Goal: Transaction & Acquisition: Purchase product/service

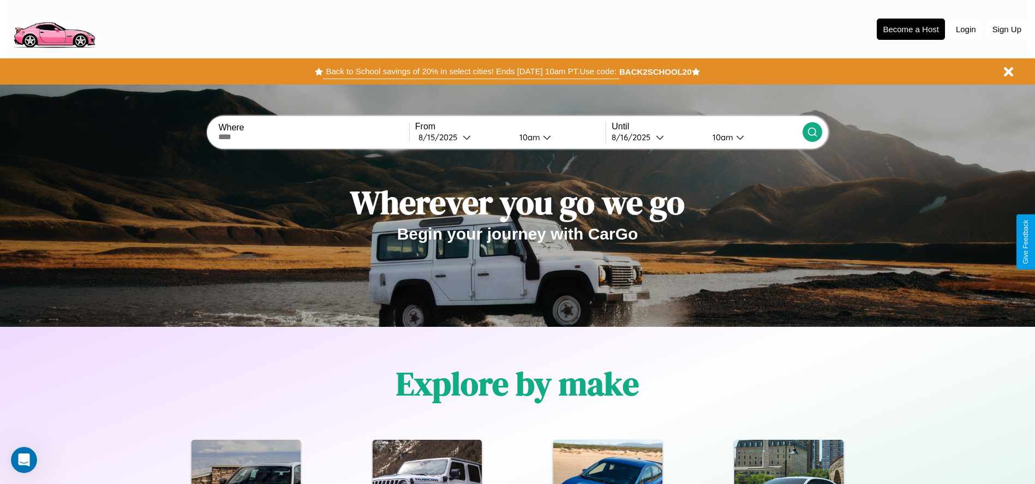
click at [471, 71] on button "Back to School savings of 20% in select cities! Ends 9/1 at 10am PT. Use code:" at bounding box center [471, 71] width 296 height 15
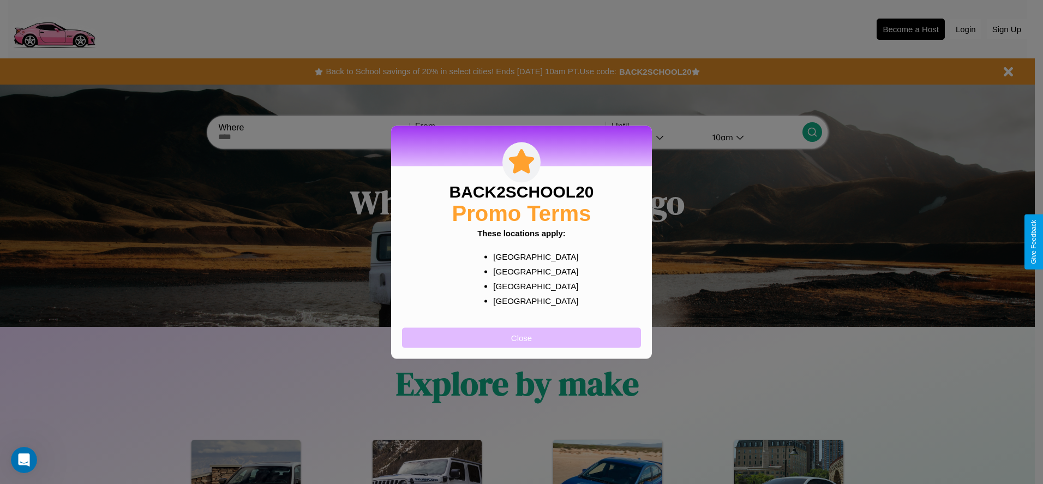
click at [521, 337] on button "Close" at bounding box center [521, 337] width 239 height 20
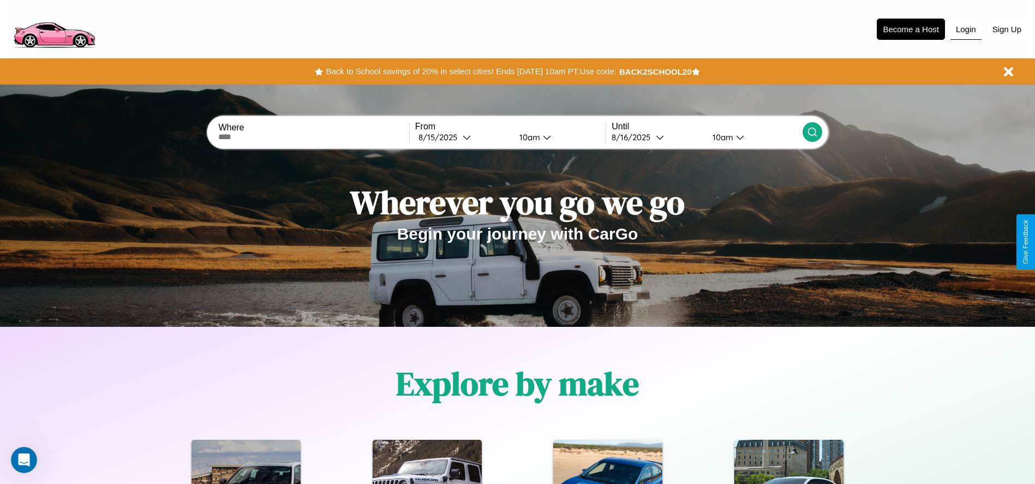
click at [965, 29] on button "Login" at bounding box center [965, 29] width 31 height 21
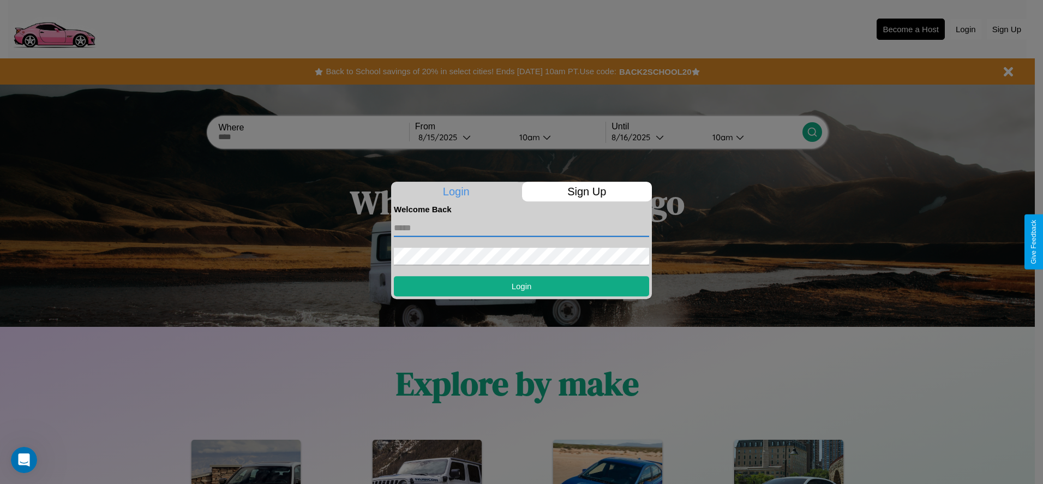
click at [521, 227] on input "text" at bounding box center [521, 227] width 255 height 17
type input "**********"
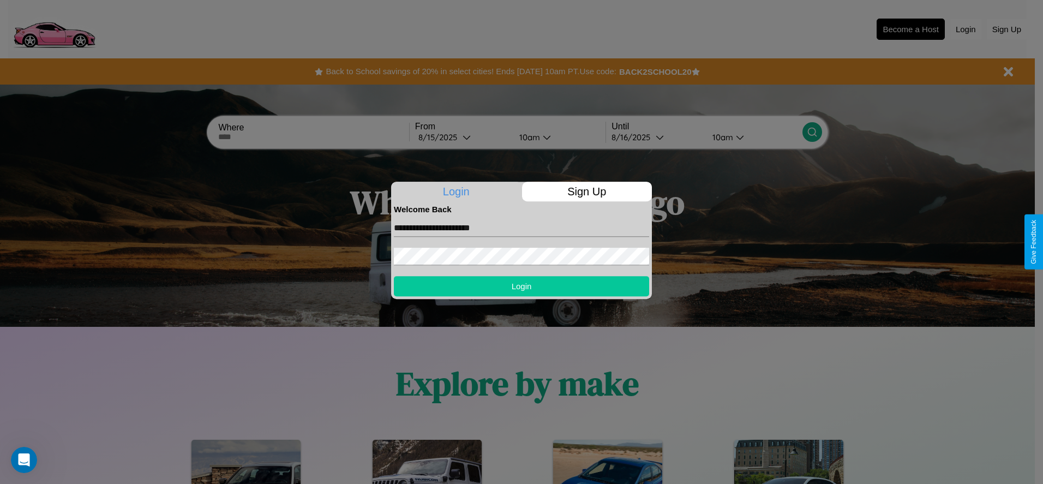
click at [521, 286] on button "Login" at bounding box center [521, 286] width 255 height 20
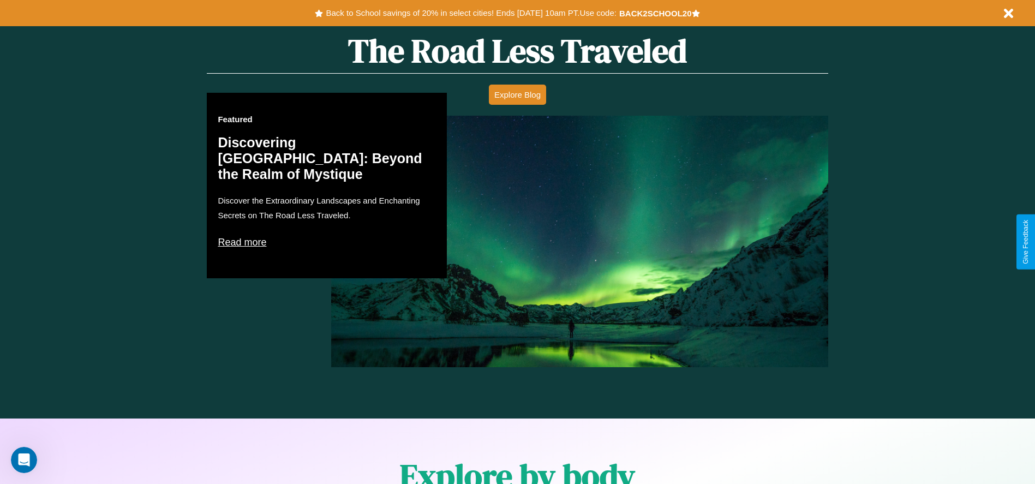
scroll to position [952, 0]
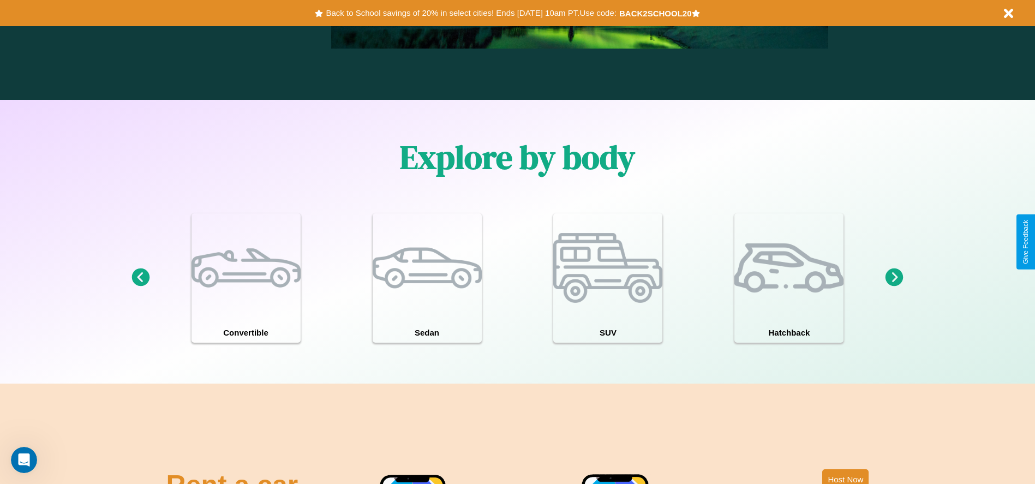
click at [894, 278] on icon at bounding box center [894, 277] width 18 height 18
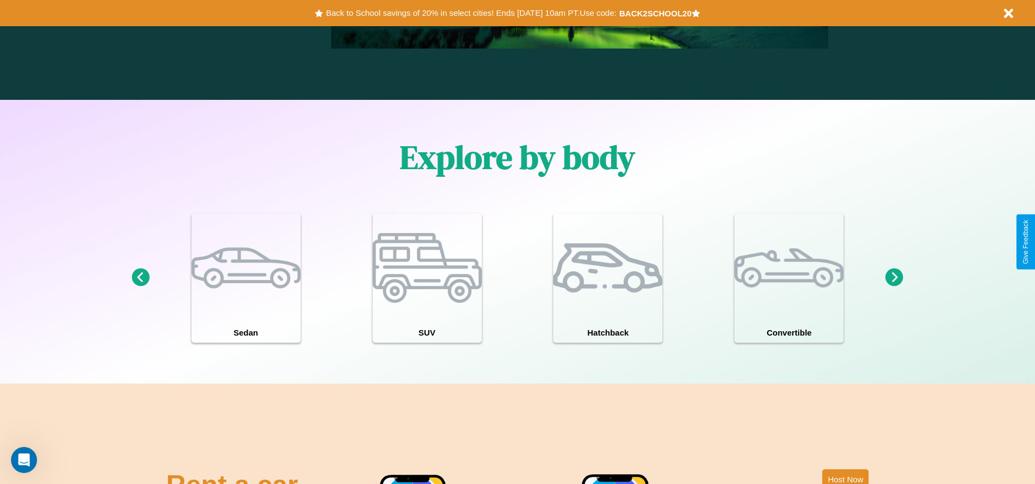
click at [894, 278] on icon at bounding box center [894, 277] width 18 height 18
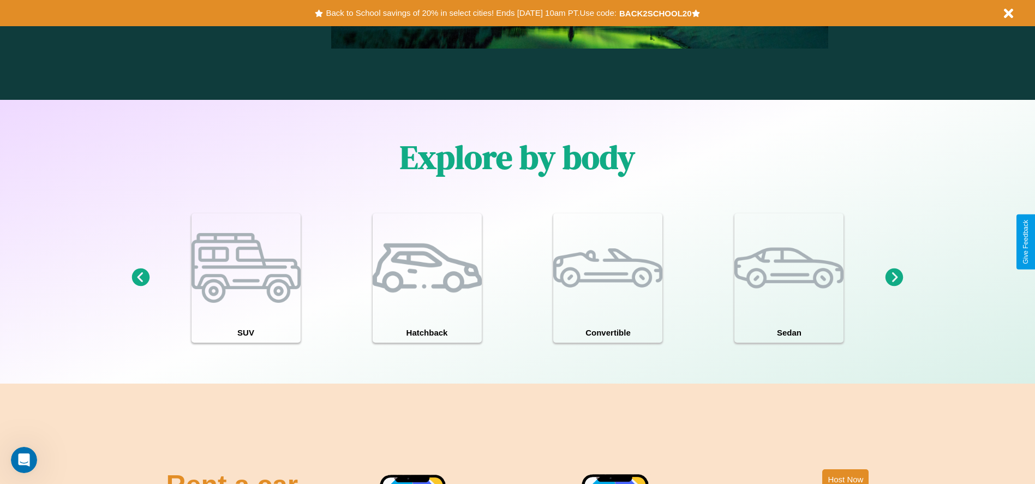
click at [894, 278] on icon at bounding box center [894, 277] width 18 height 18
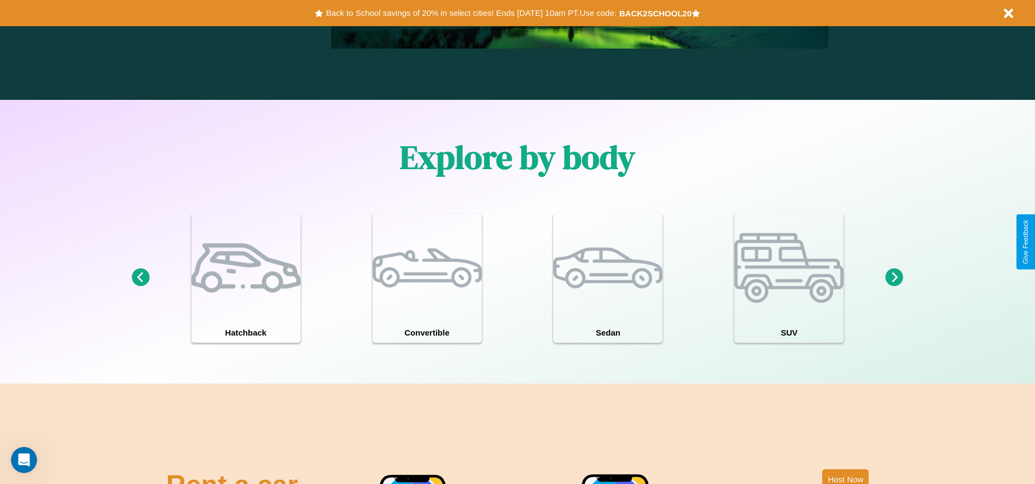
click at [894, 278] on icon at bounding box center [894, 277] width 18 height 18
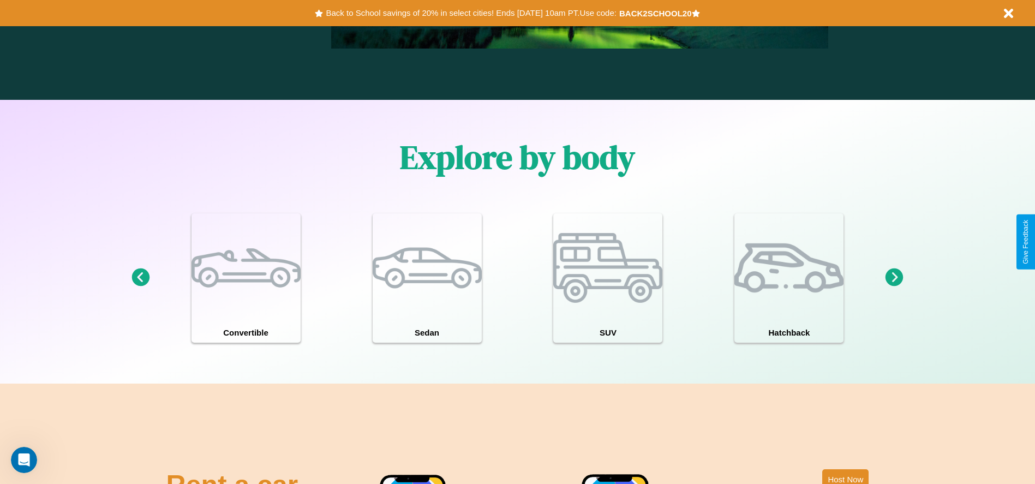
click at [894, 278] on icon at bounding box center [894, 277] width 18 height 18
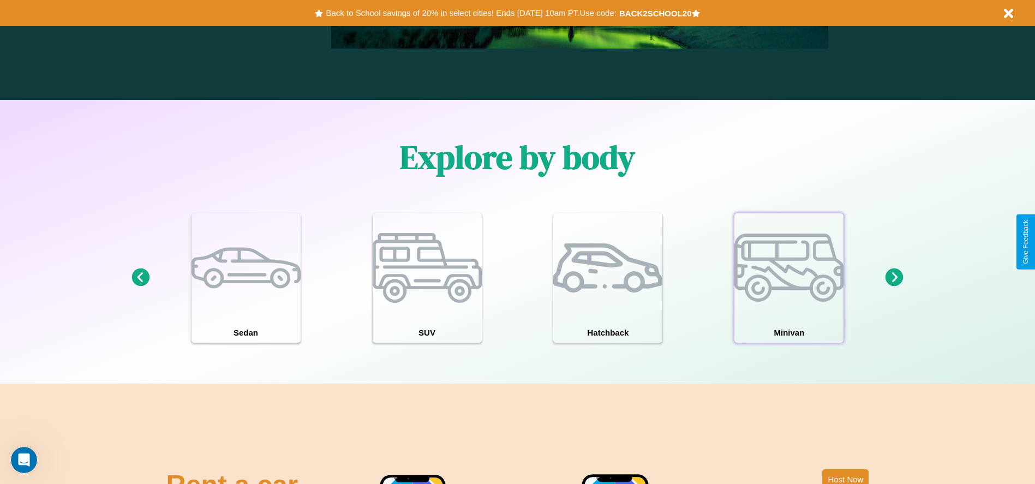
click at [789, 278] on div at bounding box center [788, 267] width 109 height 109
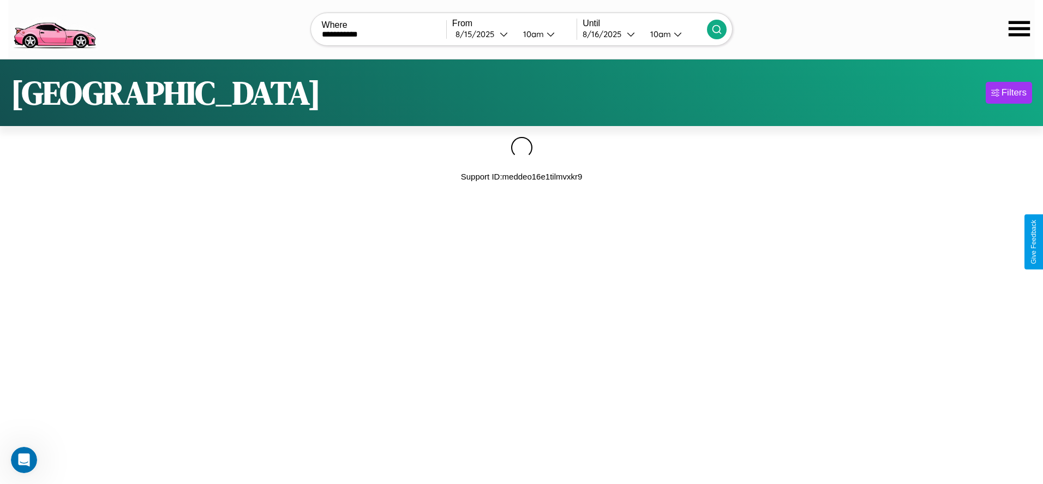
type input "**********"
click at [717, 29] on icon at bounding box center [716, 29] width 11 height 11
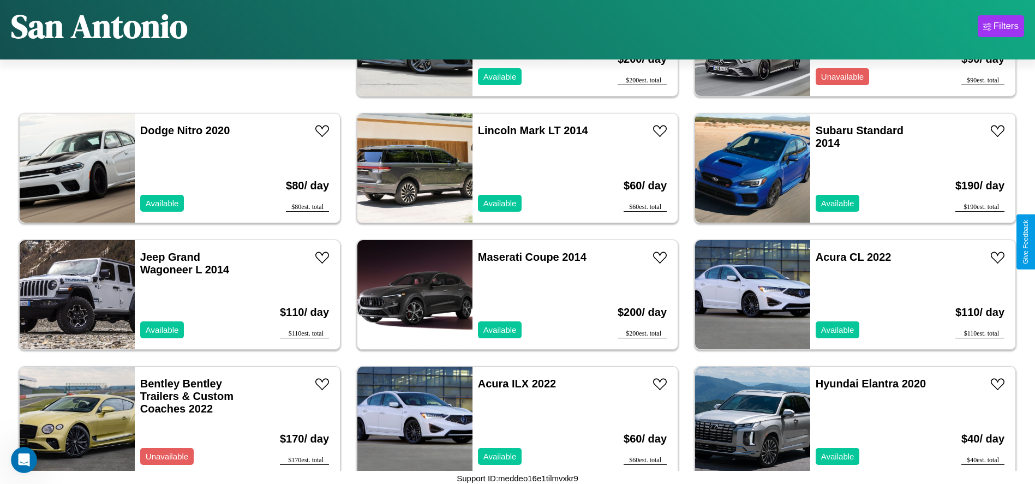
scroll to position [375, 0]
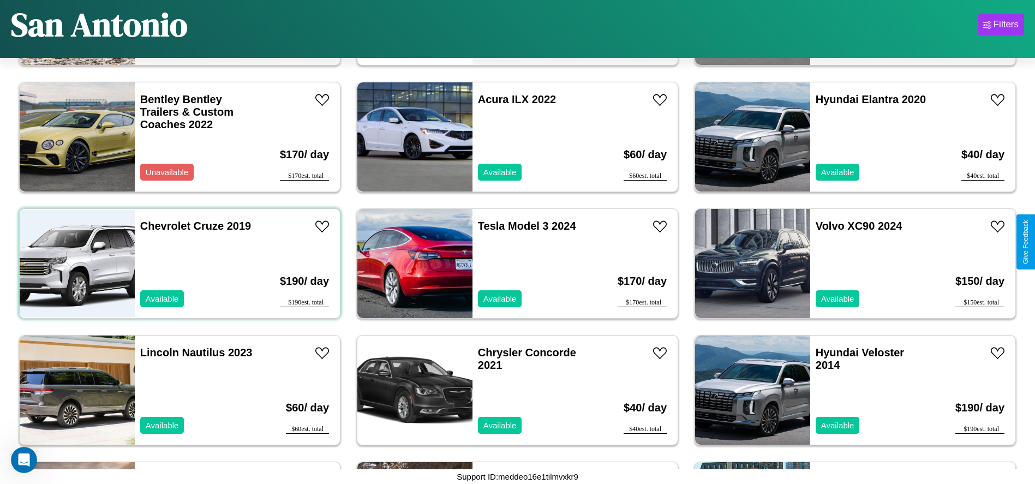
click at [178, 263] on div "Chevrolet Cruze 2019 Available" at bounding box center [198, 263] width 126 height 109
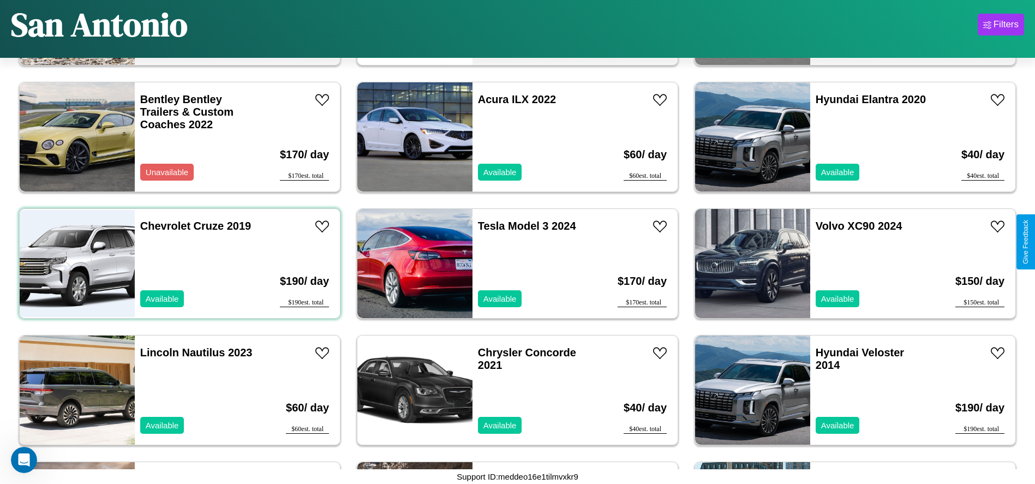
click at [178, 263] on div "Chevrolet Cruze 2019 Available" at bounding box center [198, 263] width 126 height 109
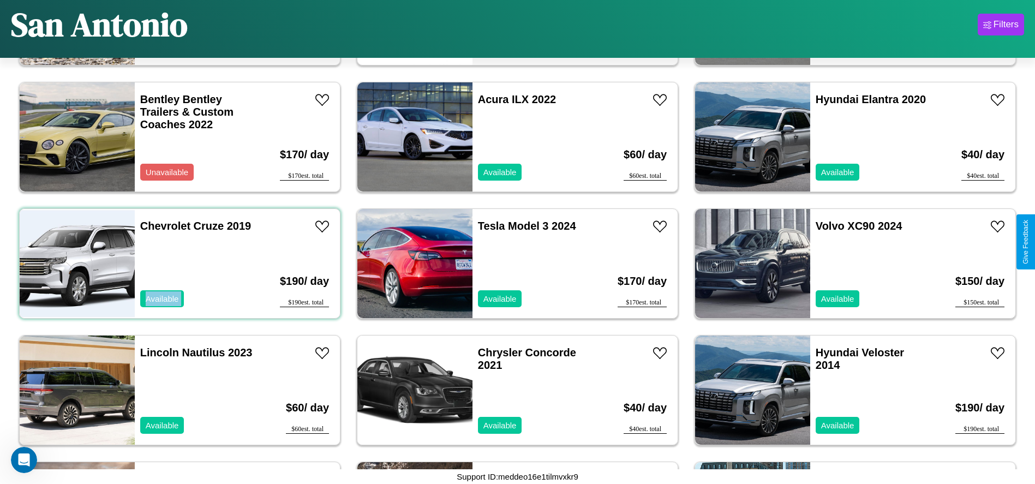
click at [178, 263] on div "Chevrolet Cruze 2019 Available" at bounding box center [198, 263] width 126 height 109
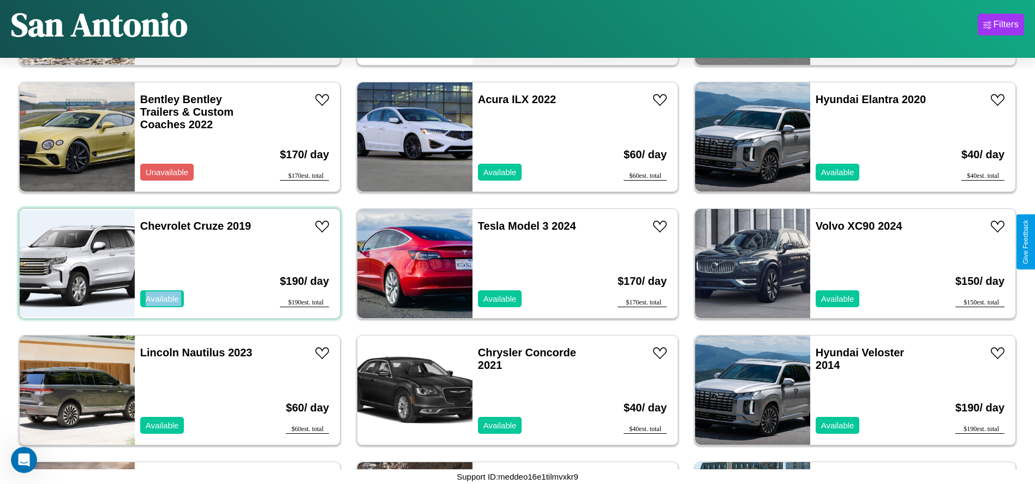
click at [178, 263] on div "Chevrolet Cruze 2019 Available" at bounding box center [198, 263] width 126 height 109
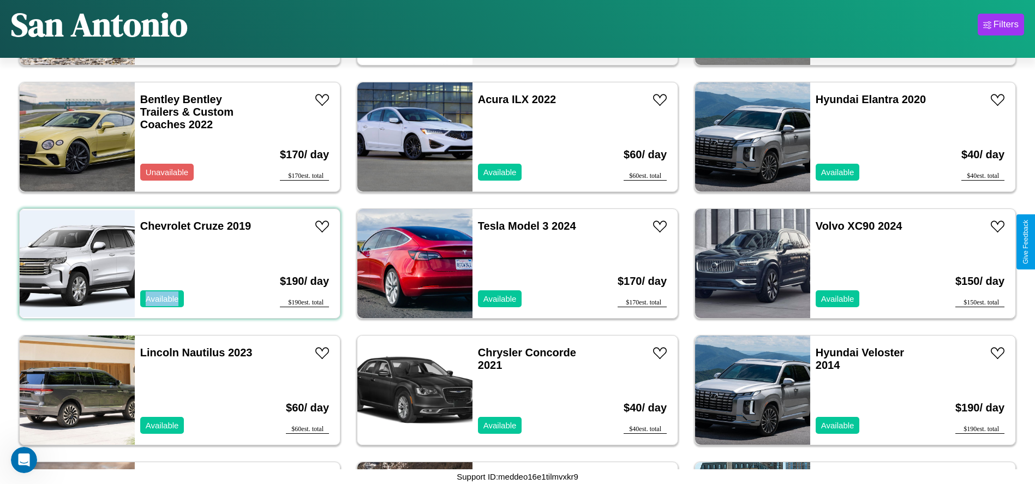
click at [178, 263] on div "Chevrolet Cruze 2019 Available" at bounding box center [198, 263] width 126 height 109
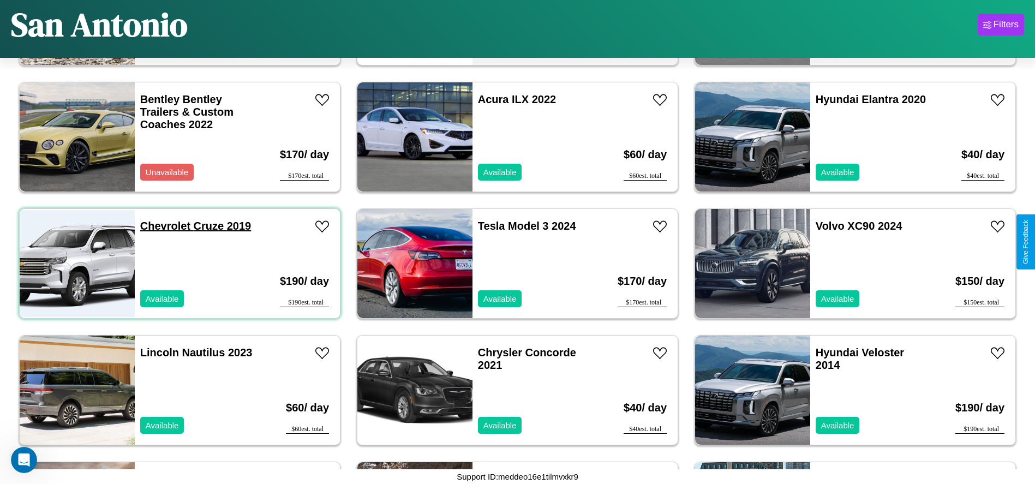
click at [164, 226] on link "Chevrolet Cruze 2019" at bounding box center [195, 226] width 111 height 12
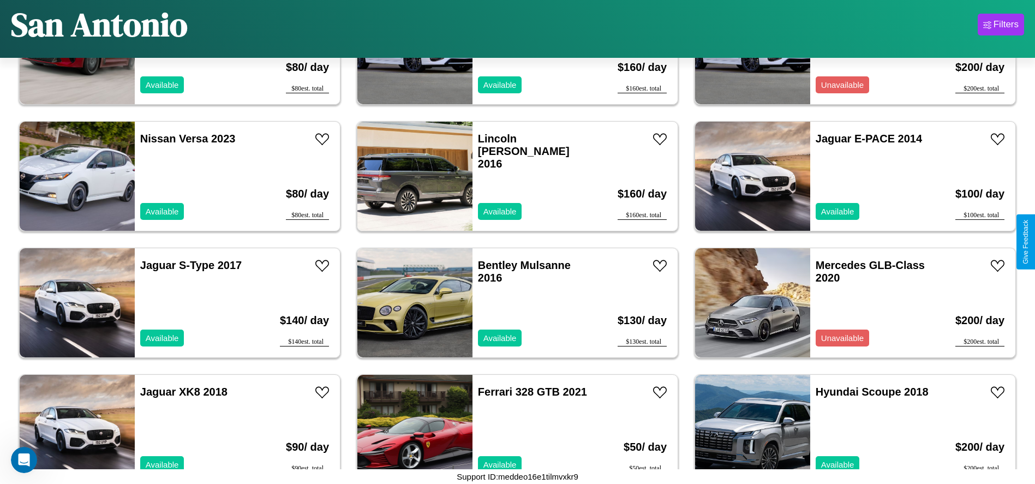
scroll to position [4424, 0]
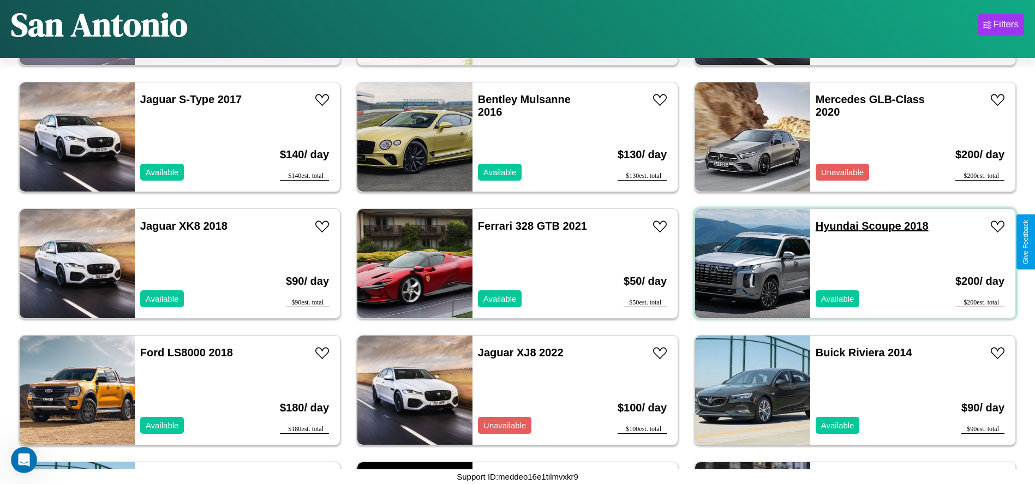
click at [830, 226] on link "Hyundai Scoupe 2018" at bounding box center [871, 226] width 113 height 12
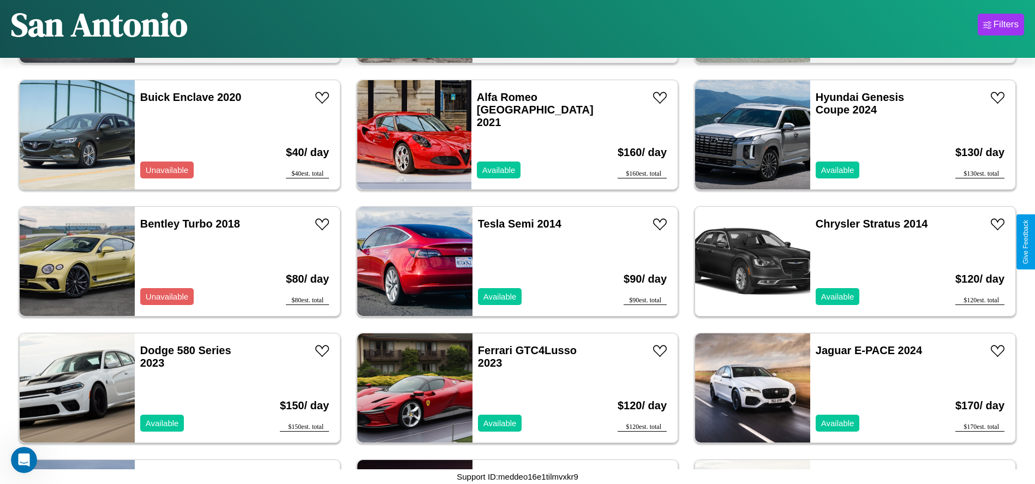
scroll to position [2399, 0]
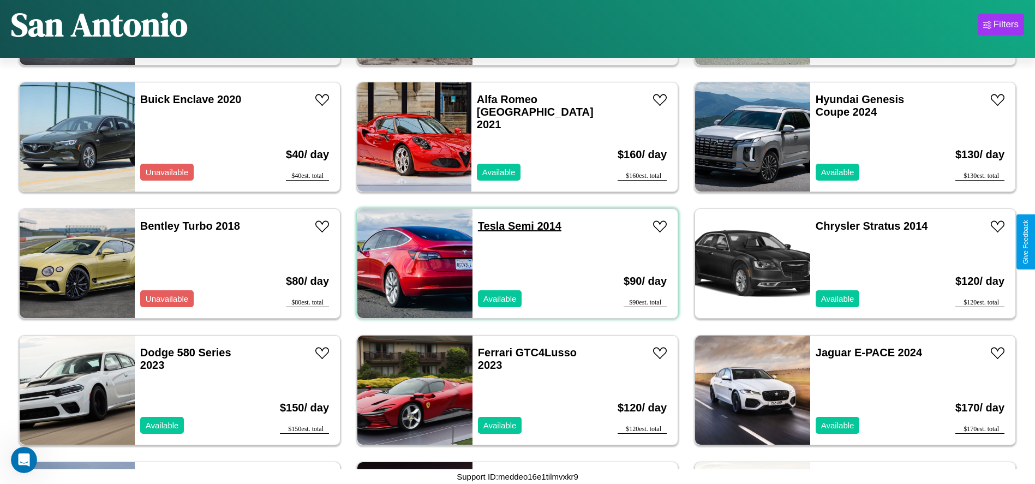
click at [487, 226] on link "Tesla Semi 2014" at bounding box center [519, 226] width 83 height 12
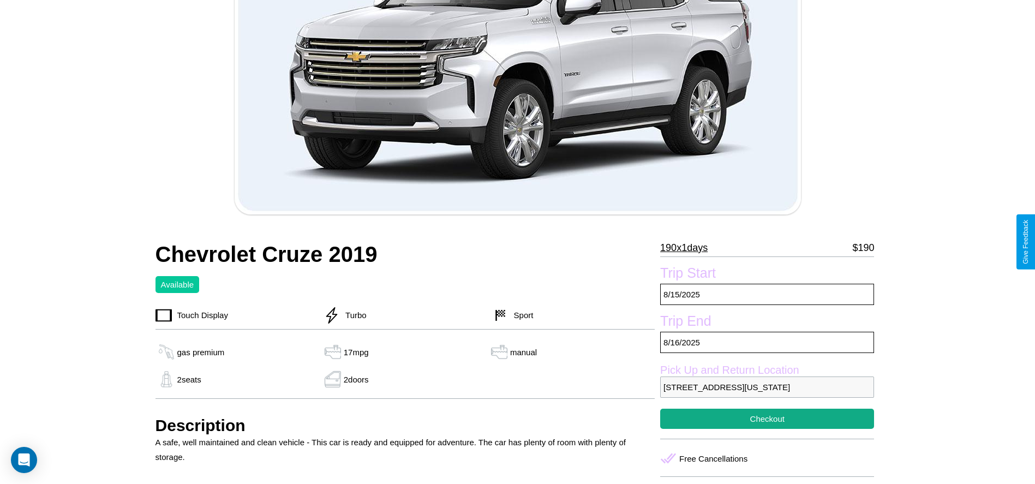
scroll to position [431, 0]
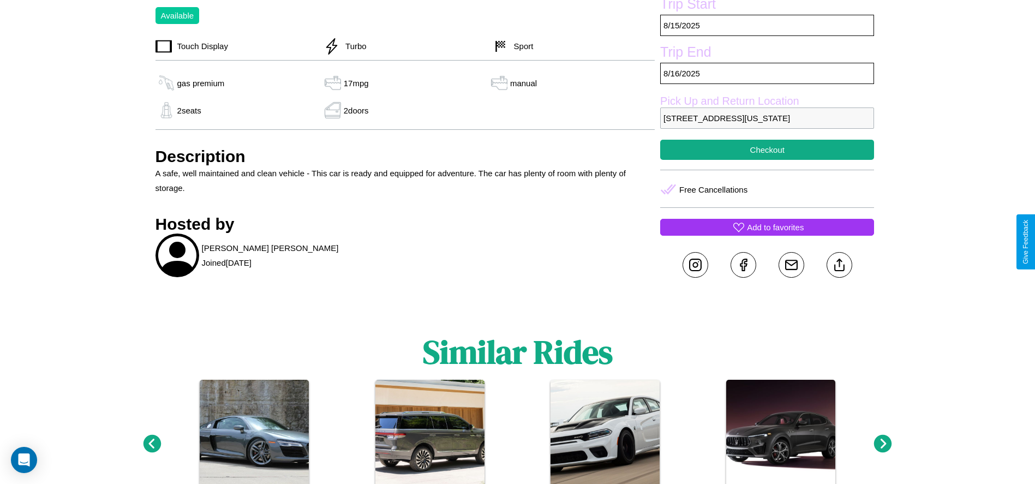
click at [767, 235] on p "Add to favorites" at bounding box center [775, 227] width 57 height 15
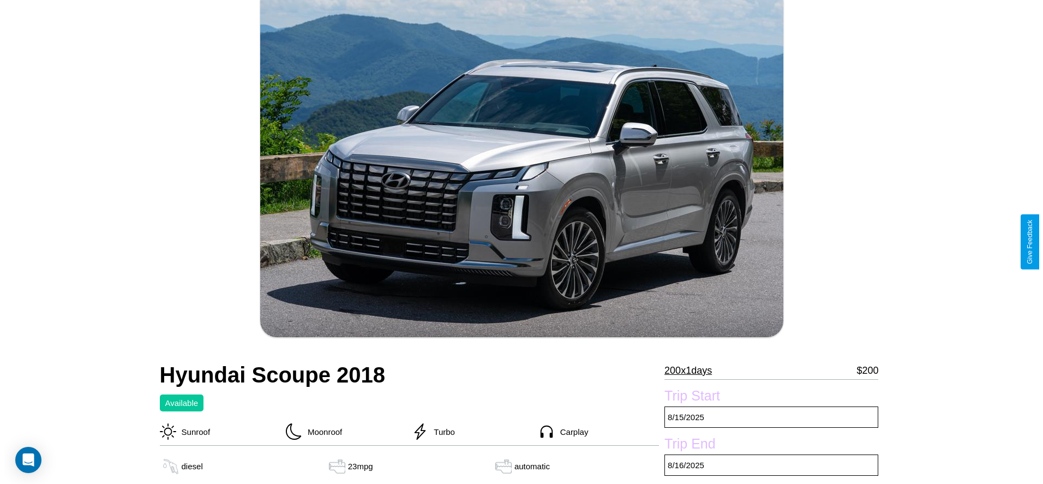
scroll to position [248, 0]
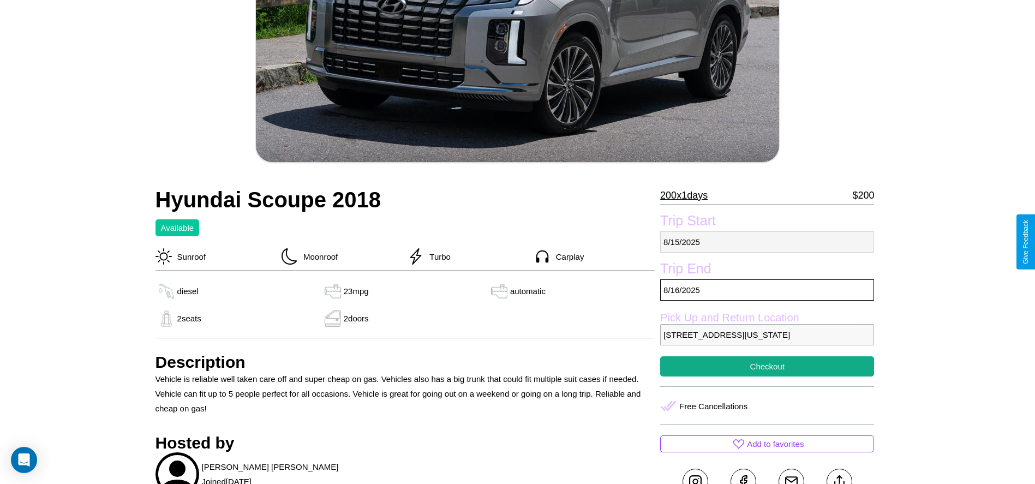
click at [767, 242] on p "[DATE]" at bounding box center [767, 241] width 214 height 21
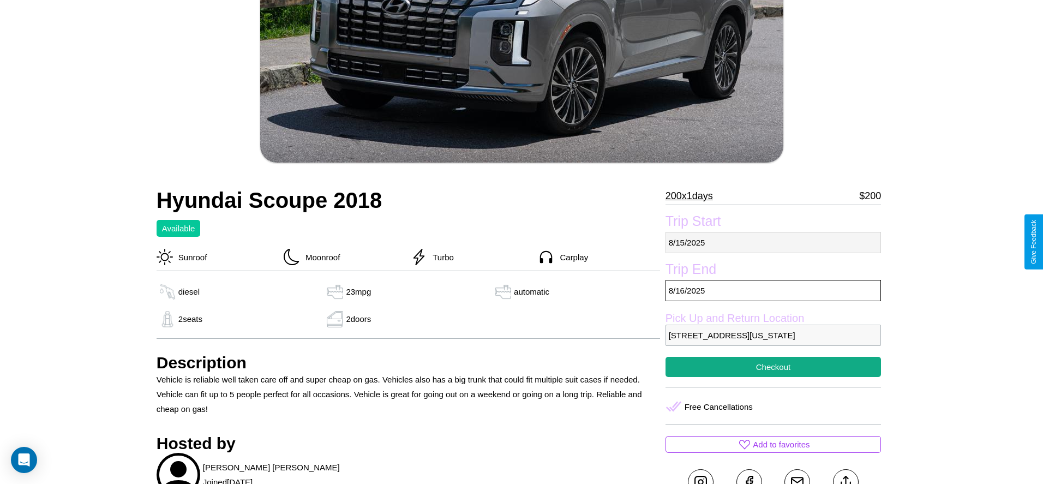
select select "*"
select select "****"
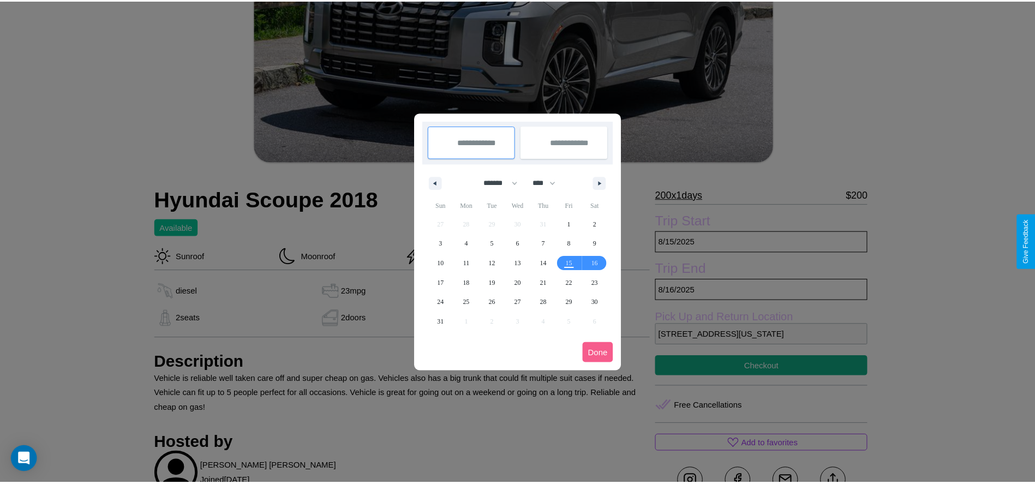
scroll to position [0, 0]
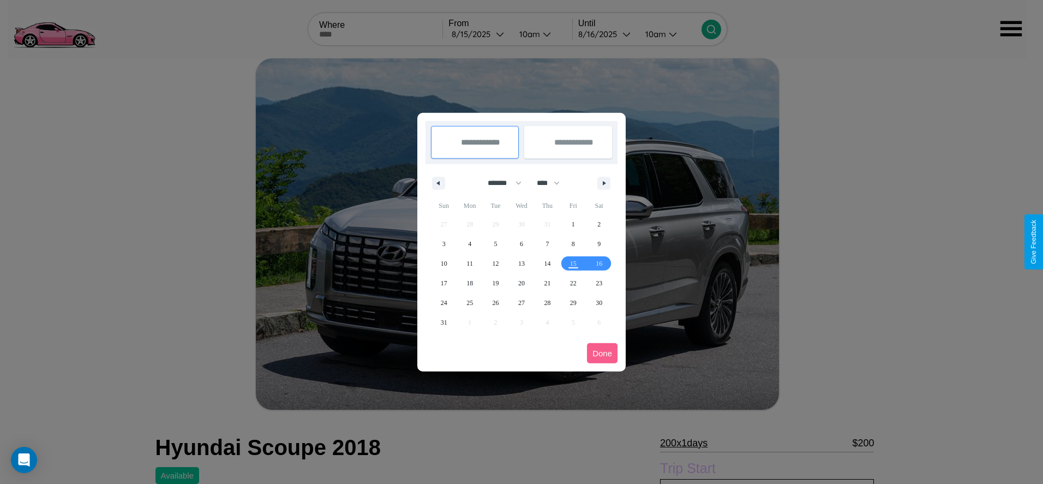
click at [479, 34] on div at bounding box center [521, 242] width 1043 height 484
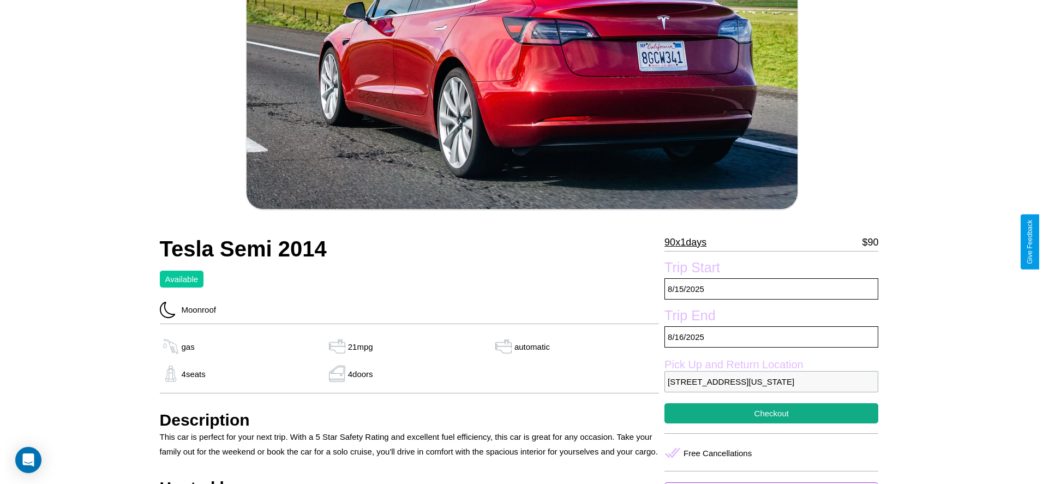
scroll to position [206, 0]
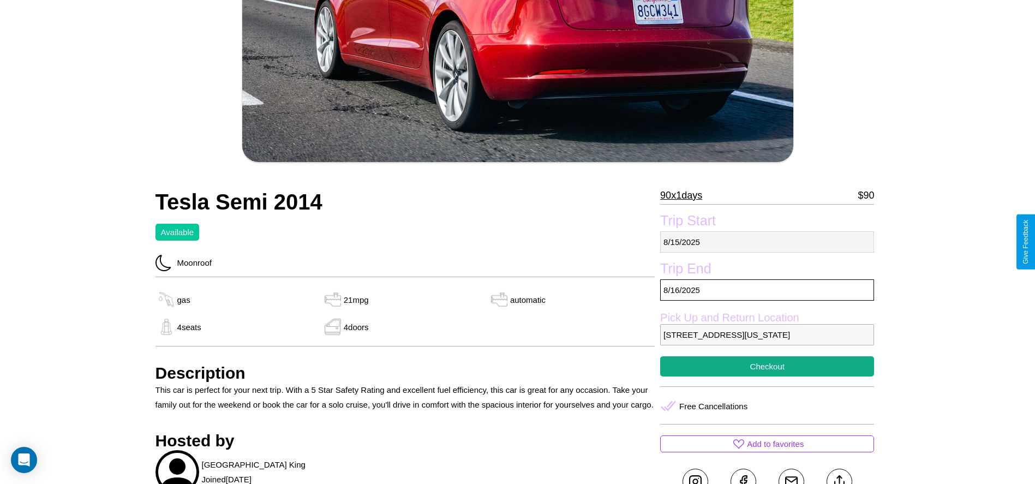
click at [767, 242] on p "8 / 15 / 2025" at bounding box center [767, 241] width 214 height 21
select select "*"
select select "****"
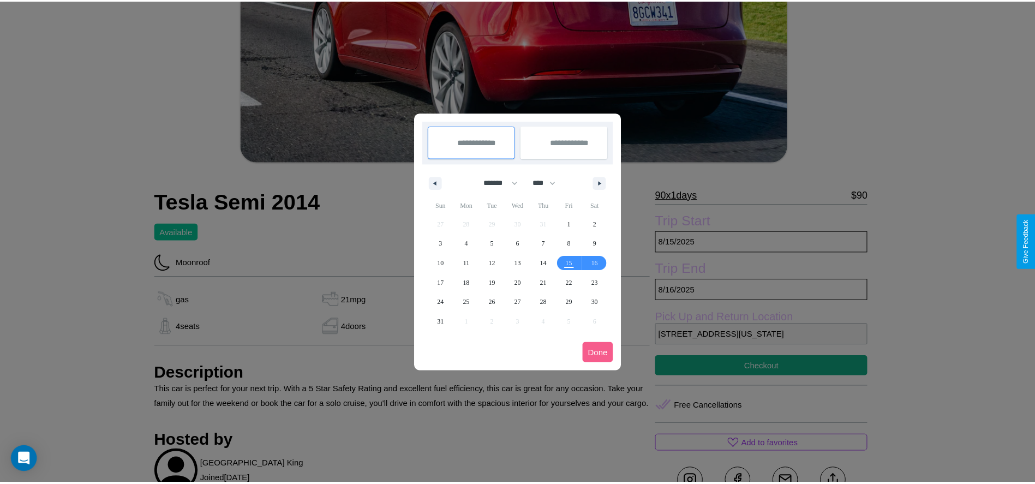
scroll to position [0, 0]
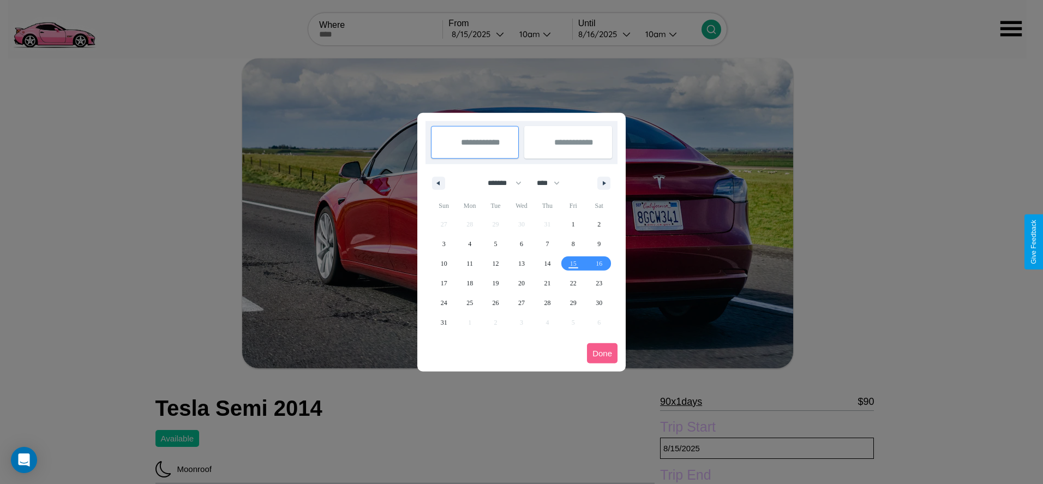
click at [479, 34] on div at bounding box center [521, 242] width 1043 height 484
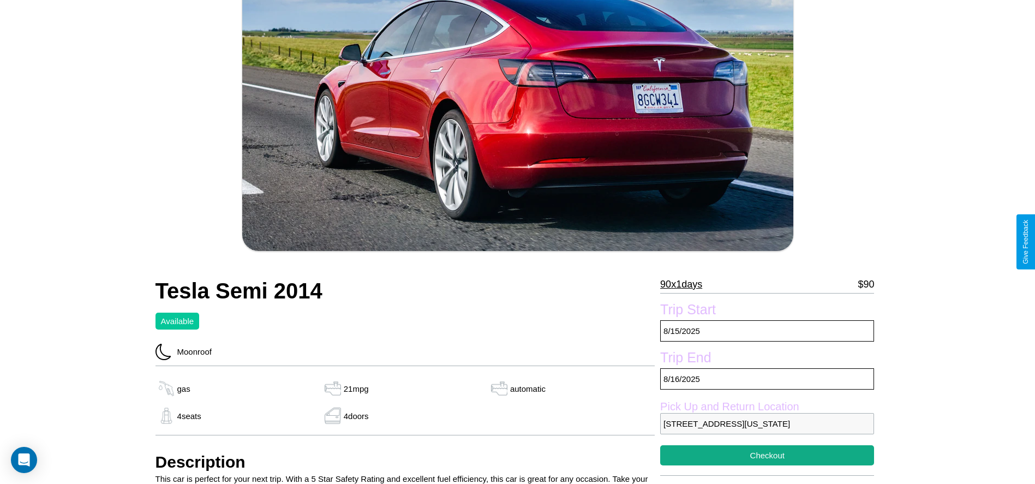
scroll to position [160, 0]
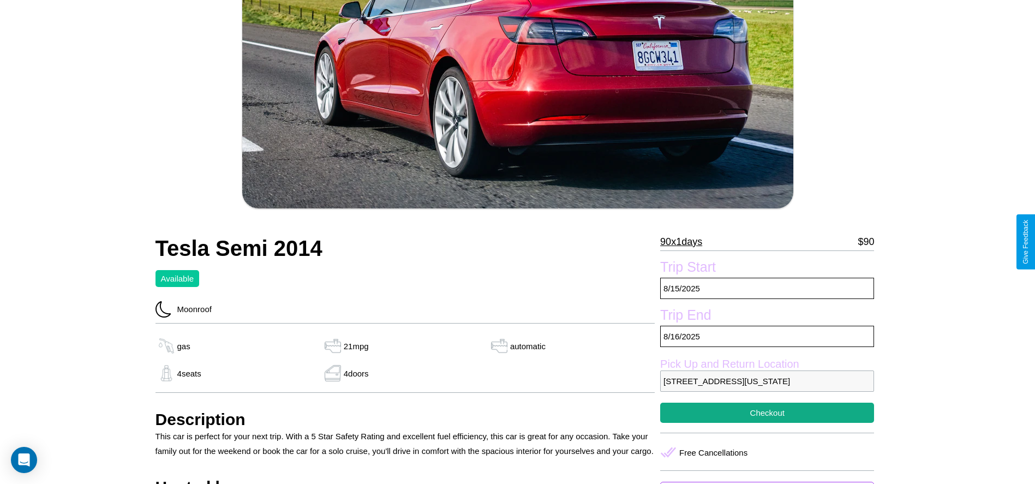
click at [685, 242] on p "90 x 1 days" at bounding box center [681, 241] width 42 height 17
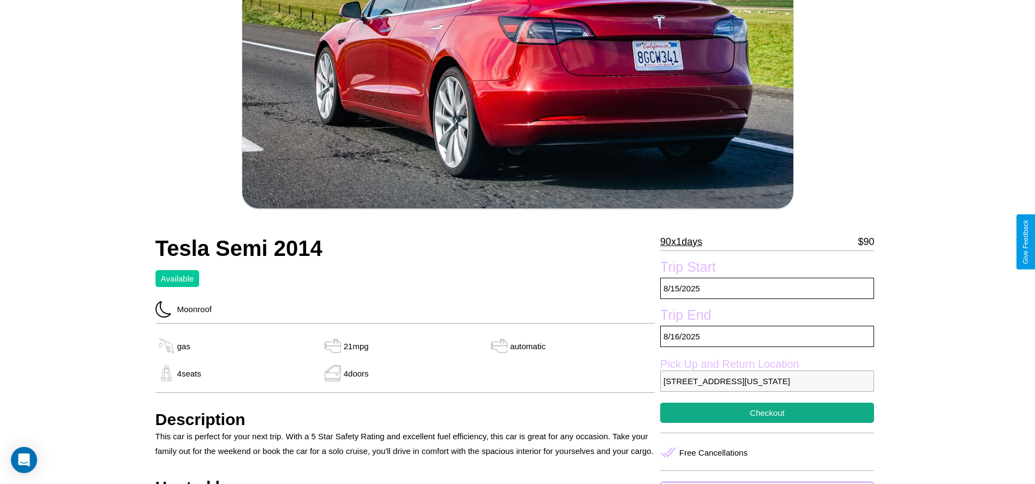
click at [685, 242] on p "90 x 1 days" at bounding box center [681, 241] width 42 height 17
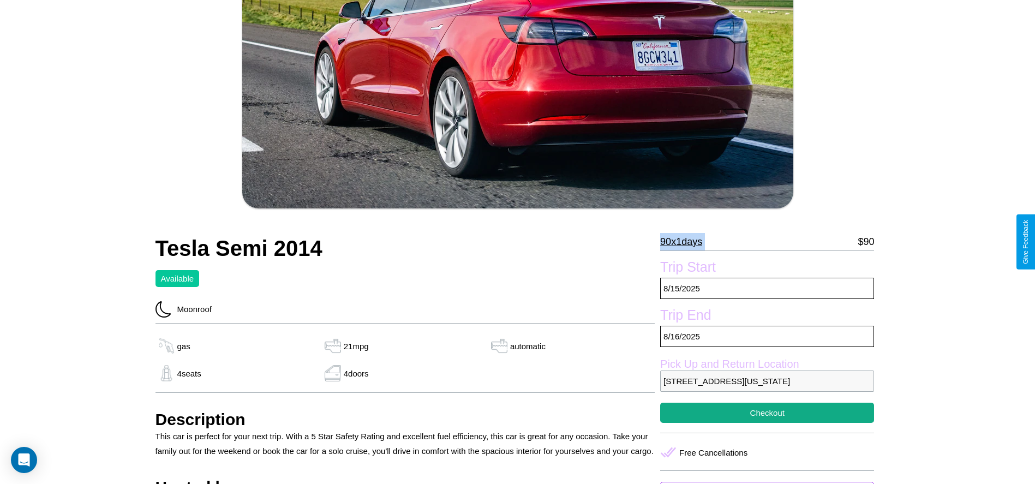
click at [685, 242] on p "90 x 1 days" at bounding box center [681, 241] width 42 height 17
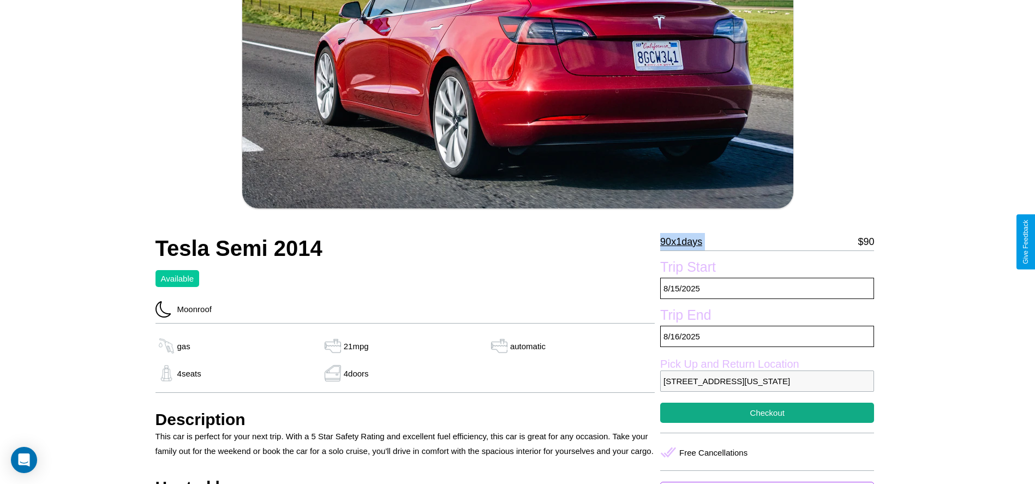
click at [685, 242] on p "90 x 1 days" at bounding box center [681, 241] width 42 height 17
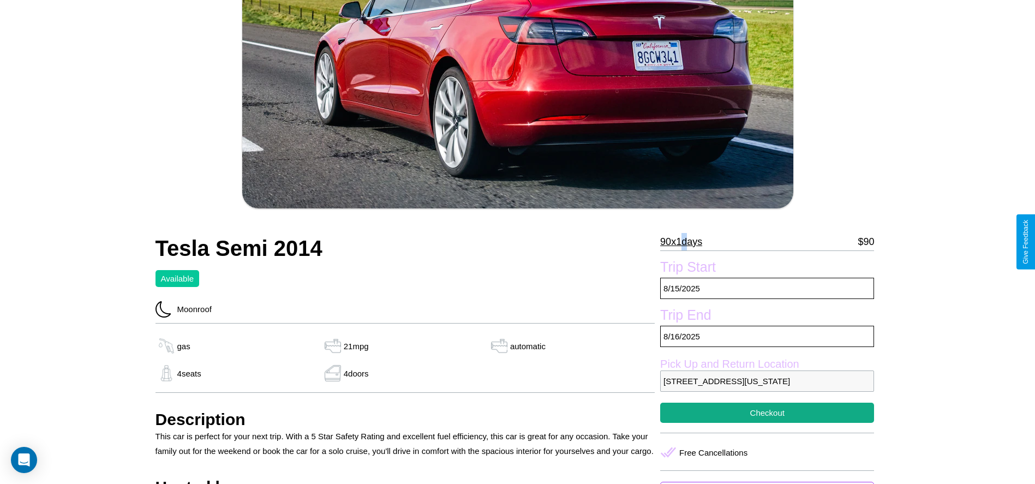
click at [685, 242] on p "90 x 1 days" at bounding box center [681, 241] width 42 height 17
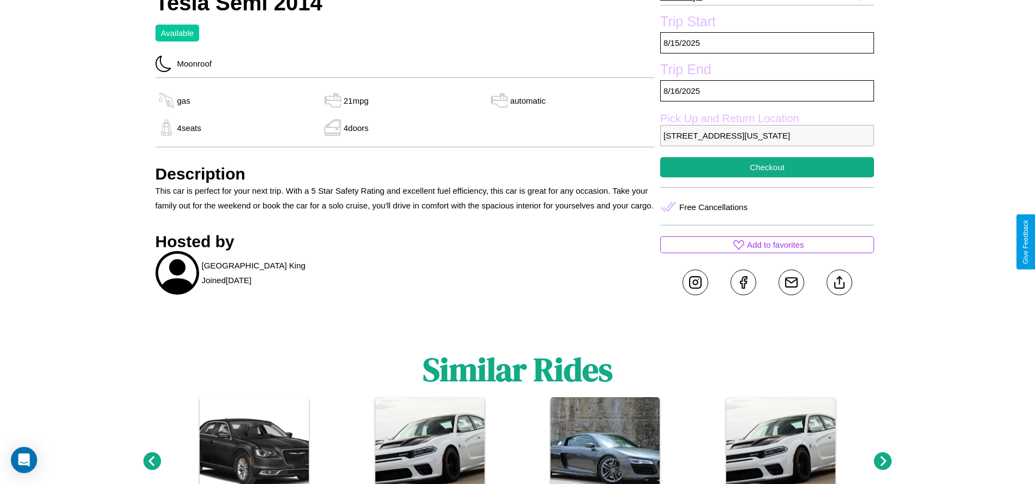
scroll to position [423, 0]
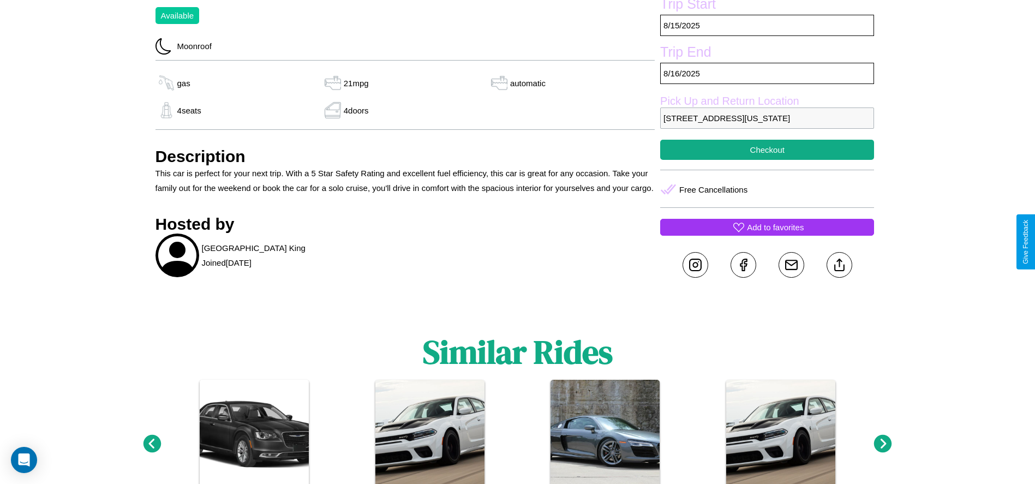
click at [767, 235] on p "Add to favorites" at bounding box center [775, 227] width 57 height 15
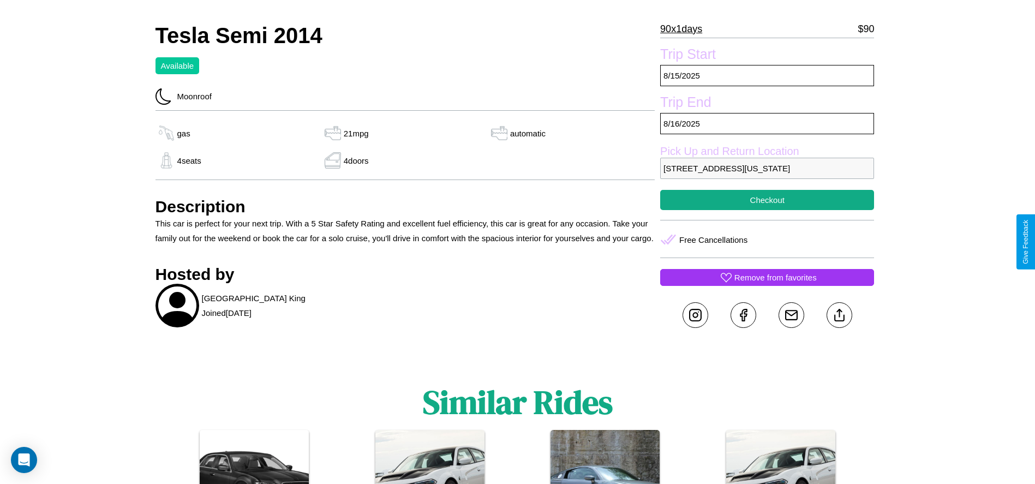
scroll to position [345, 0]
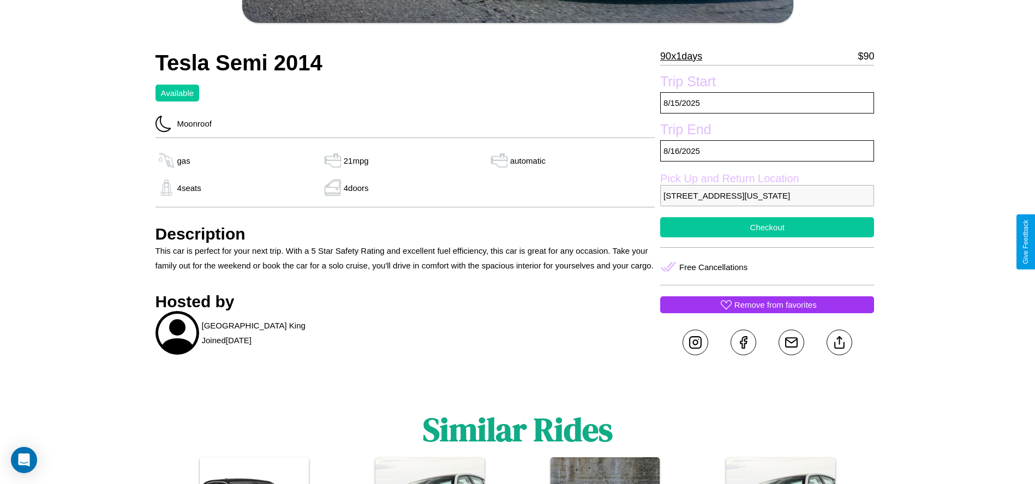
click at [767, 237] on button "Checkout" at bounding box center [767, 227] width 214 height 20
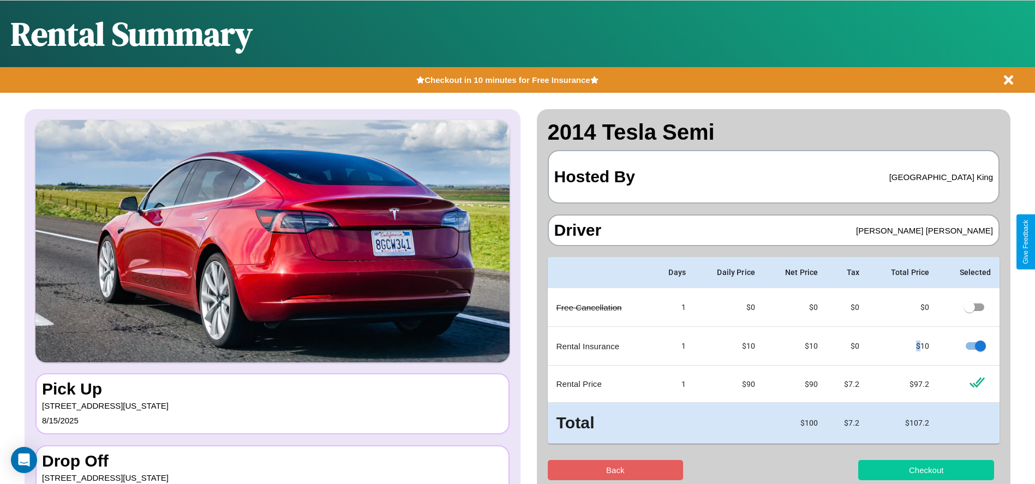
click at [926, 470] on button "Checkout" at bounding box center [926, 470] width 136 height 20
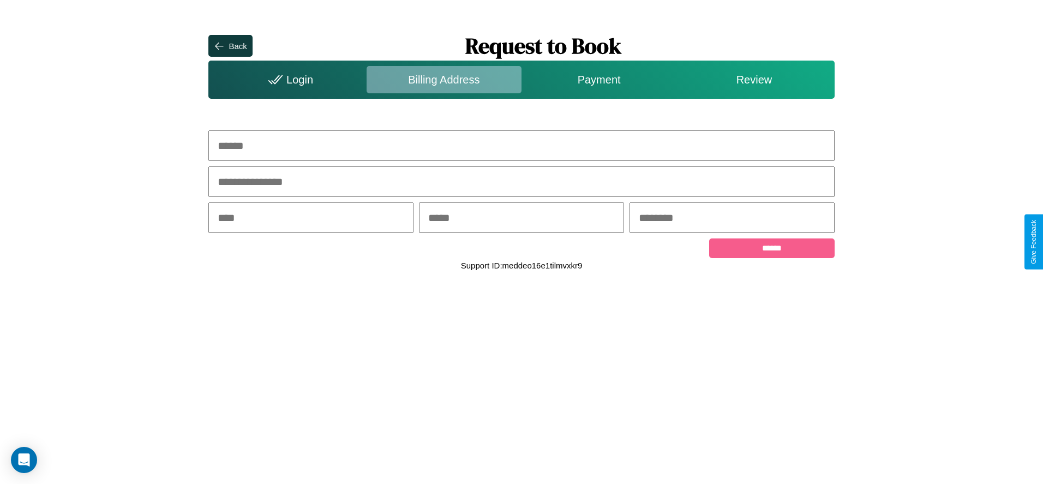
click at [521, 146] on input "text" at bounding box center [521, 145] width 626 height 31
type input "**********"
click at [311, 219] on input "text" at bounding box center [310, 217] width 205 height 31
type input "********"
click at [521, 219] on input "text" at bounding box center [521, 217] width 205 height 31
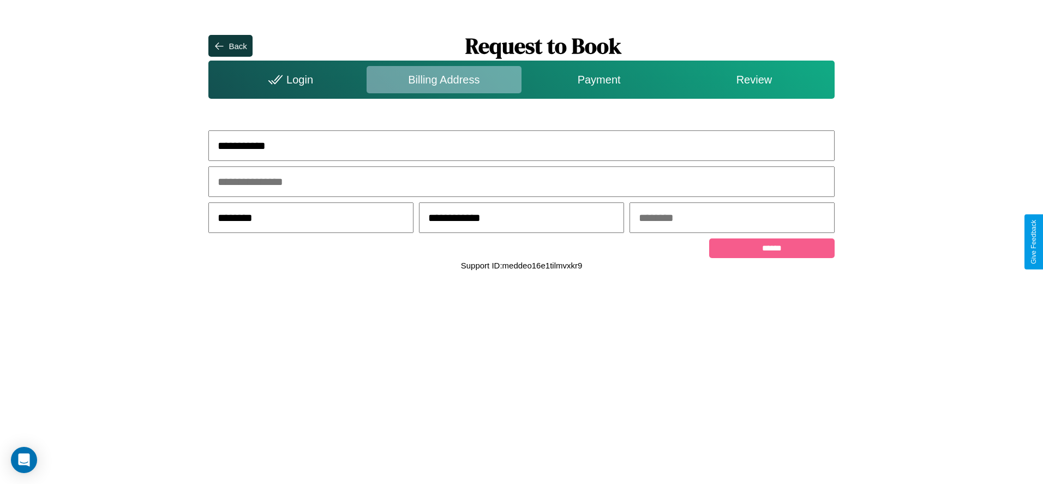
type input "**********"
click at [731, 219] on input "text" at bounding box center [731, 217] width 205 height 31
type input "*****"
click at [771, 250] on input "******" at bounding box center [771, 248] width 125 height 20
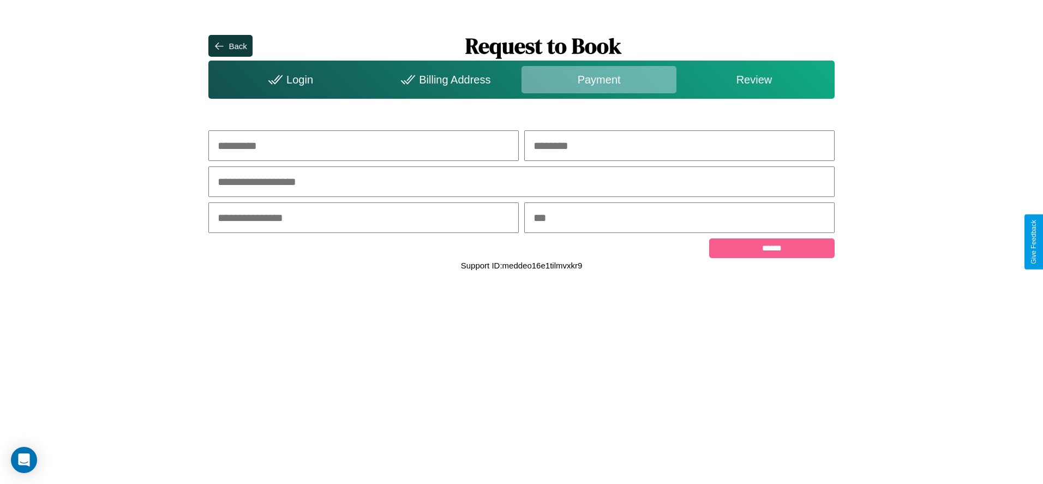
click at [363, 146] on input "text" at bounding box center [363, 145] width 310 height 31
type input "*******"
click at [679, 146] on input "text" at bounding box center [679, 145] width 310 height 31
type input "******"
click at [521, 182] on input "text" at bounding box center [521, 181] width 626 height 31
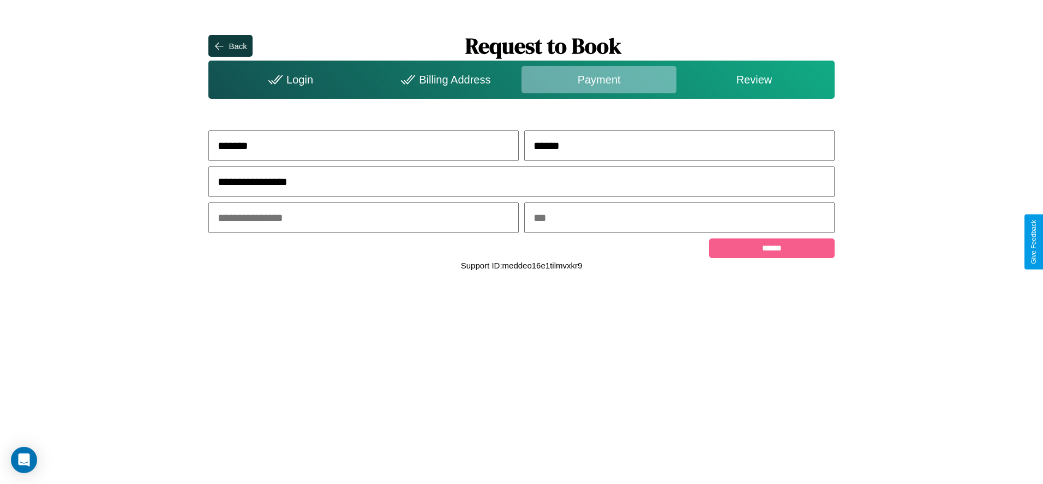
type input "**********"
click at [363, 219] on input "text" at bounding box center [363, 217] width 310 height 31
type input "*****"
click at [679, 219] on input "text" at bounding box center [679, 217] width 310 height 31
type input "***"
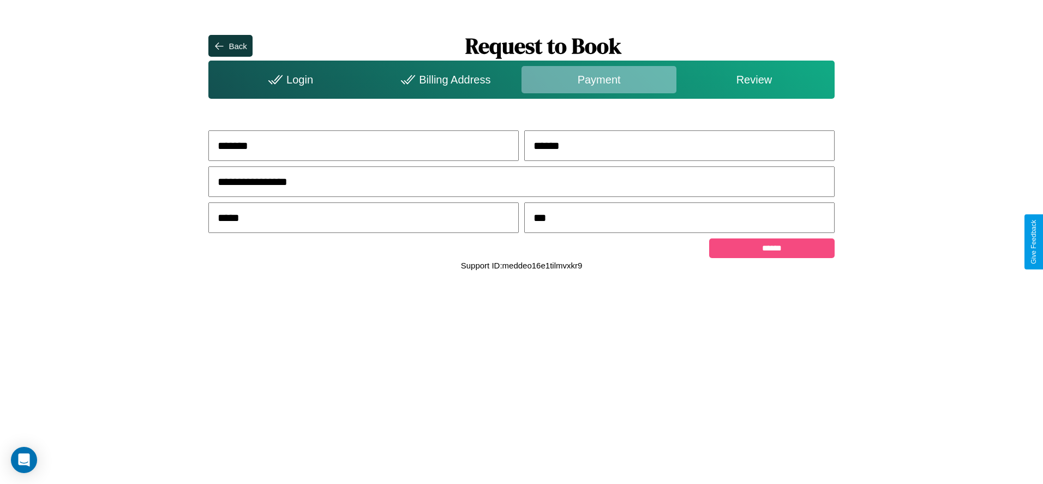
click at [771, 250] on input "******" at bounding box center [771, 248] width 125 height 20
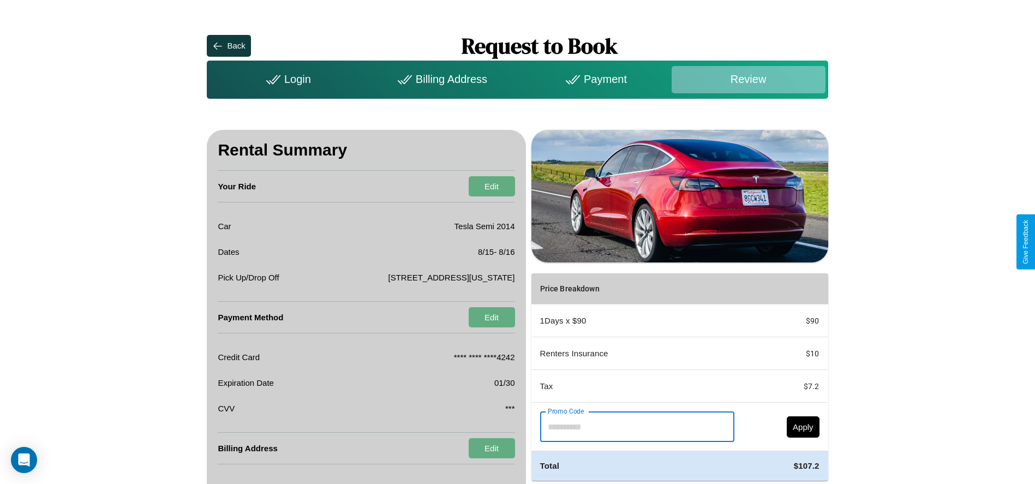
click at [633, 426] on input "Promo Code" at bounding box center [631, 426] width 182 height 31
type input "**********"
click at [802, 426] on button "Apply" at bounding box center [802, 426] width 33 height 21
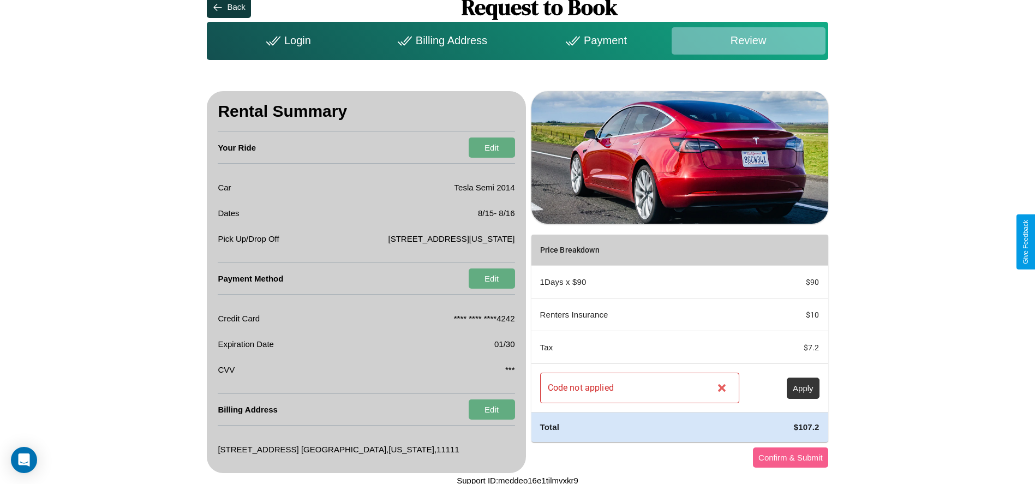
scroll to position [43, 0]
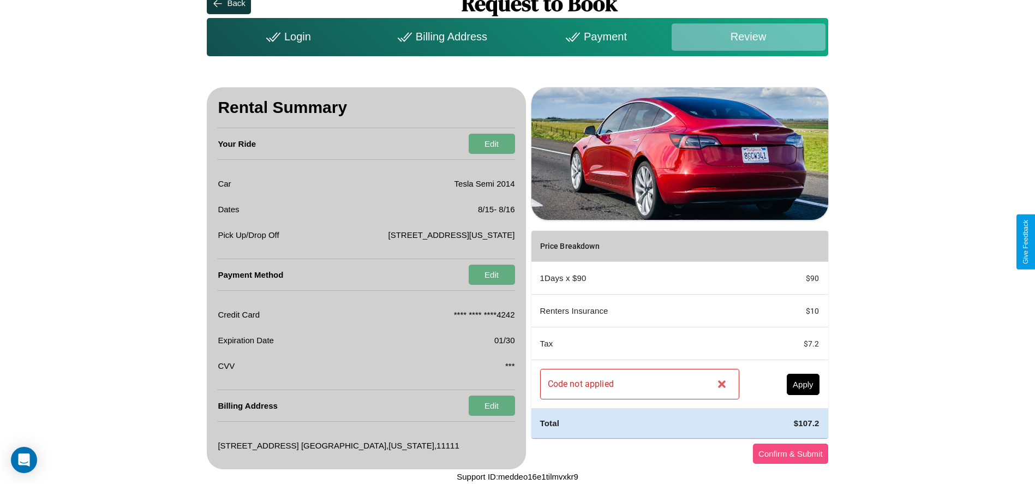
click at [790, 453] on button "Confirm & Submit" at bounding box center [790, 453] width 75 height 20
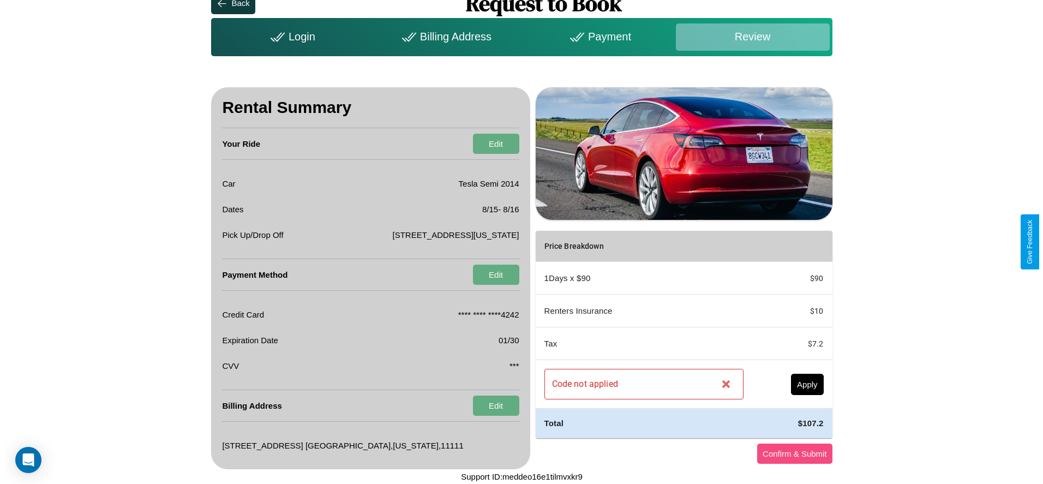
scroll to position [0, 0]
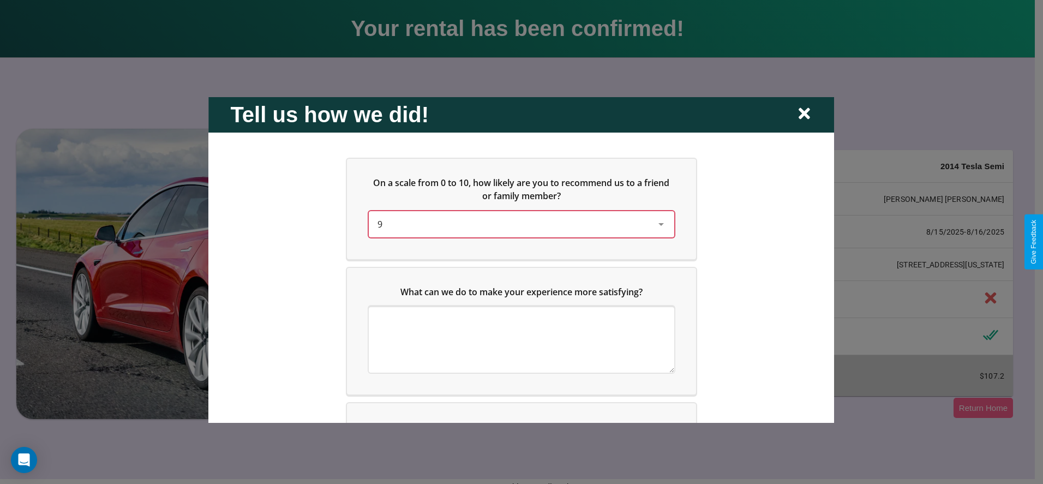
click at [518, 224] on div "9" at bounding box center [512, 223] width 271 height 13
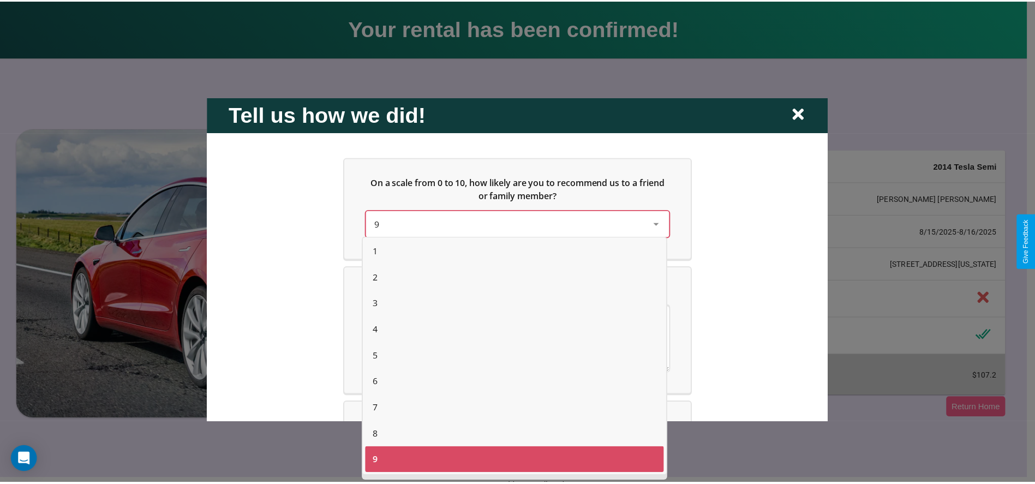
scroll to position [7, 0]
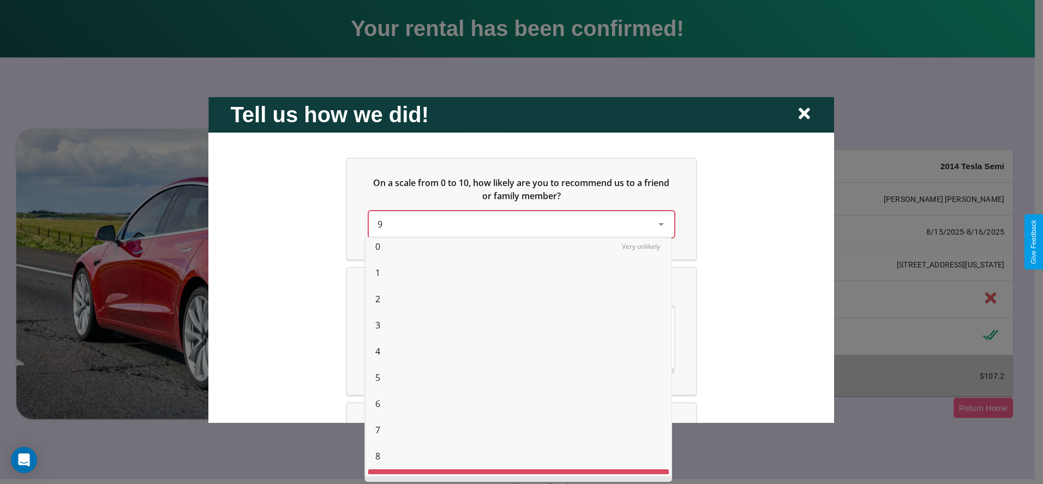
click at [377, 247] on span "0" at bounding box center [377, 246] width 5 height 13
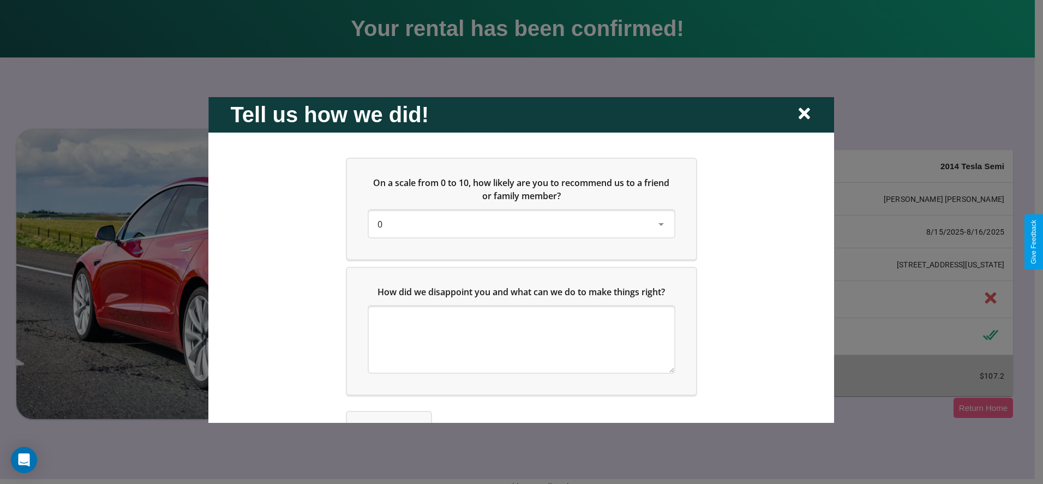
click at [804, 114] on icon at bounding box center [803, 113] width 11 height 11
